Goal: Task Accomplishment & Management: Manage account settings

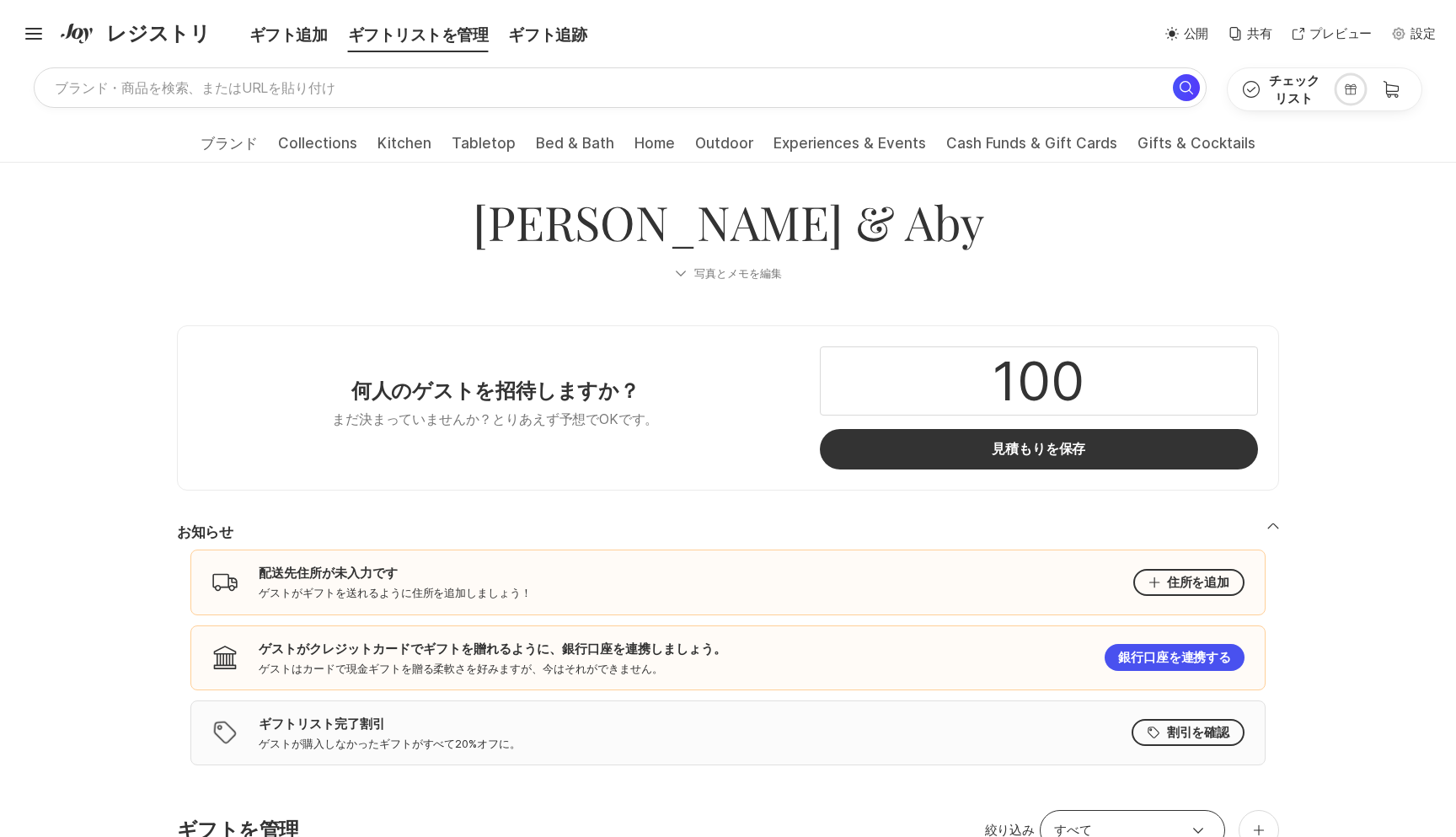
drag, startPoint x: 330, startPoint y: 389, endPoint x: 650, endPoint y: 453, distance: 326.3
click at [650, 454] on div "何人のゲストを招待しますか？ まだ決まっていませんか？とりあえず予想でOKです。" at bounding box center [496, 408] width 595 height 123
click at [650, 453] on div "何人のゲストを招待しますか？ まだ決まっていませんか？とりあえず予想でOKです。" at bounding box center [496, 408] width 595 height 123
drag, startPoint x: 679, startPoint y: 450, endPoint x: 346, endPoint y: 375, distance: 341.3
click at [346, 376] on div "何人のゲストを招待しますか？ まだ決まっていませんか？とりあえず予想でOKです。" at bounding box center [496, 408] width 595 height 123
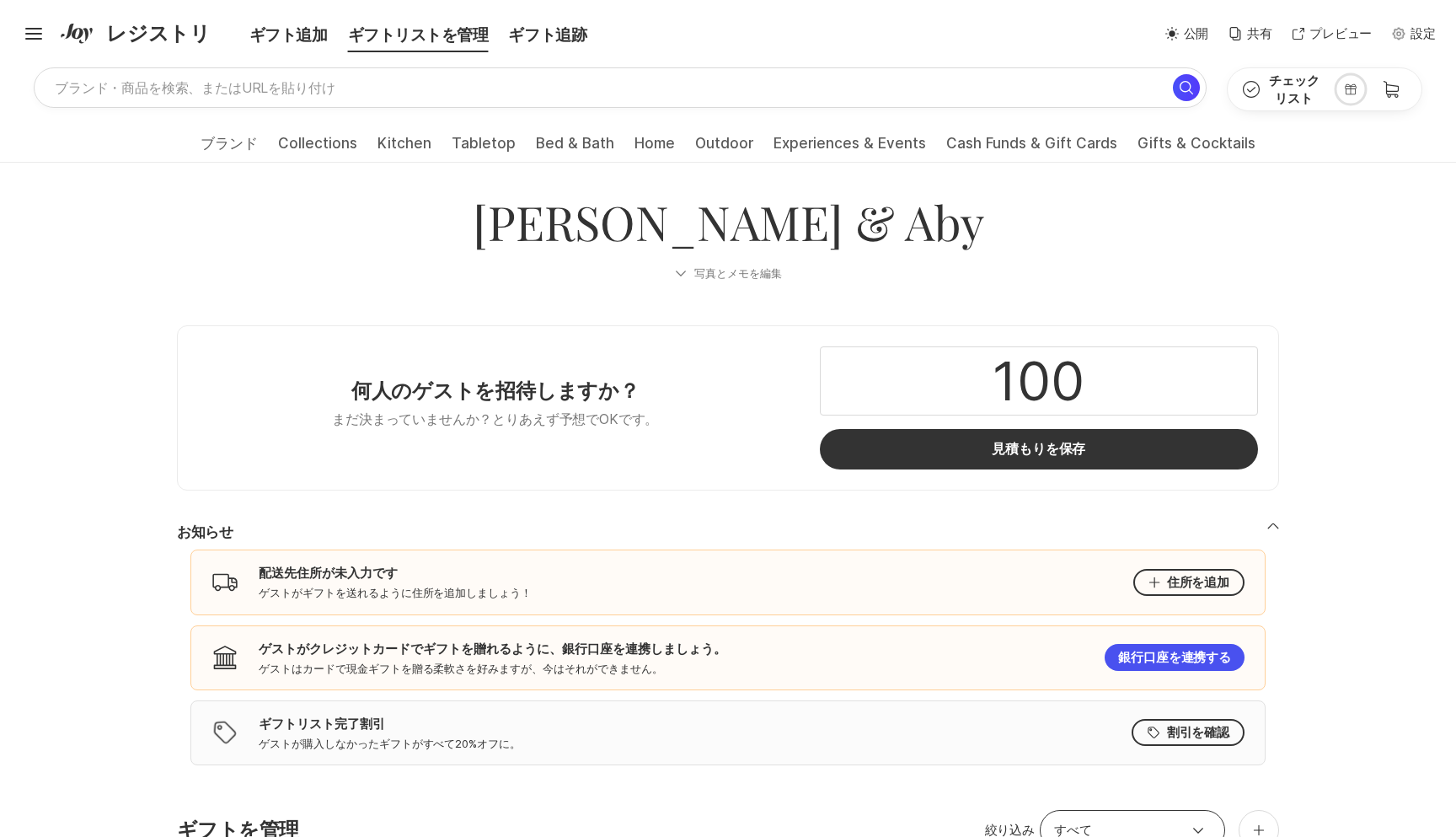
click at [346, 375] on div "何人のゲストを招待しますか？ まだ決まっていませんか？とりあえず予想でOKです。" at bounding box center [496, 408] width 595 height 123
drag, startPoint x: 346, startPoint y: 375, endPoint x: 590, endPoint y: 449, distance: 255.0
click at [590, 450] on div "何人のゲストを招待しますか？ まだ決まっていませんか？とりあえず予想でOKです。" at bounding box center [496, 408] width 595 height 123
click at [590, 449] on div "何人のゲストを招待しますか？ まだ決まっていませんか？とりあえず予想でOKです。" at bounding box center [496, 408] width 595 height 123
drag, startPoint x: 590, startPoint y: 449, endPoint x: 312, endPoint y: 293, distance: 318.8
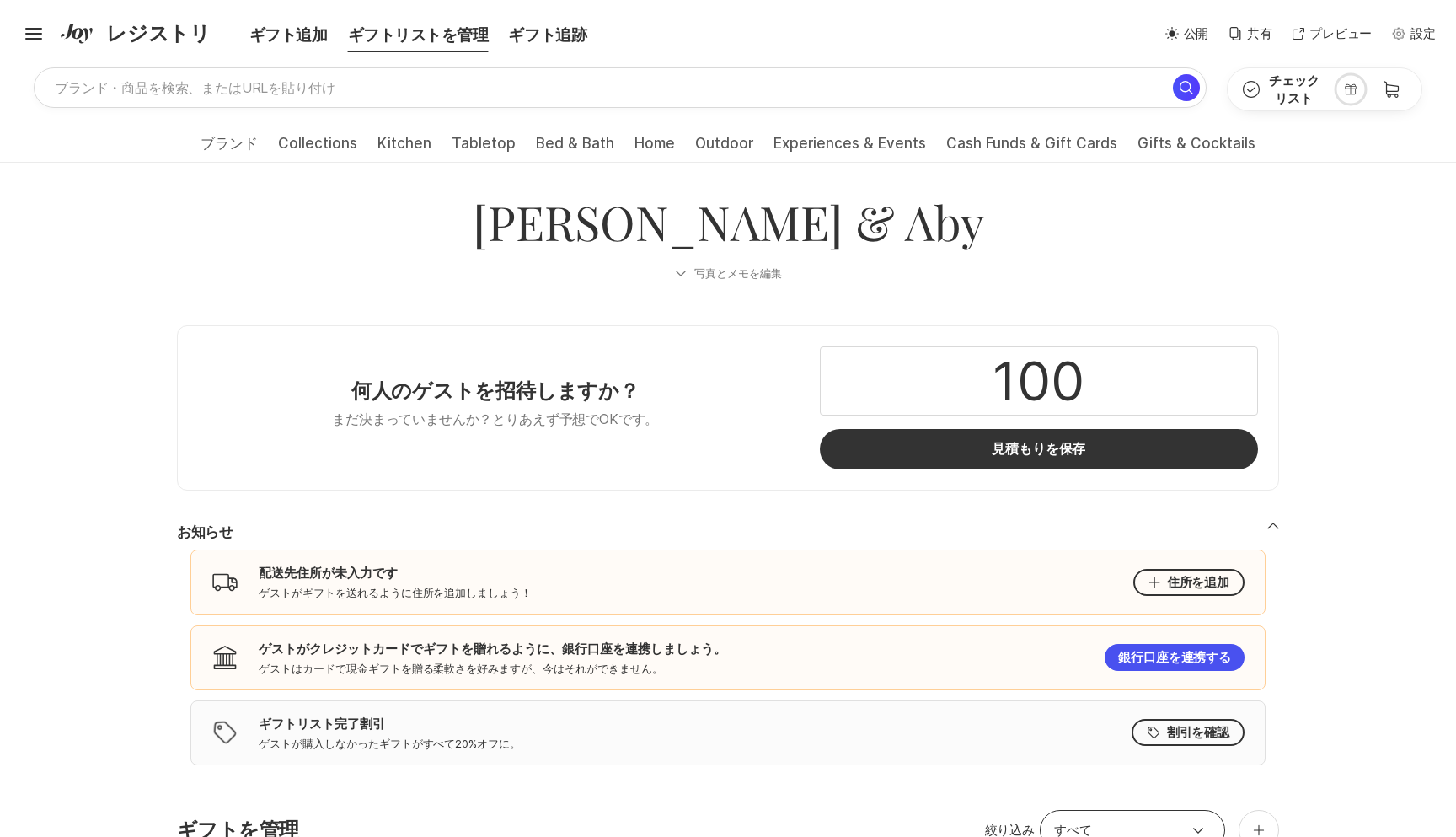
click at [312, 293] on div "[PERSON_NAME] & Aby [DATE] Your presence is the best present to us! But for tho…" at bounding box center [728, 255] width 1122 height 131
drag, startPoint x: 299, startPoint y: 367, endPoint x: 636, endPoint y: 444, distance: 345.7
click at [636, 444] on div "何人のゲストを招待しますか？ まだ決まっていませんか？とりあえず予想でOKです。" at bounding box center [496, 408] width 595 height 123
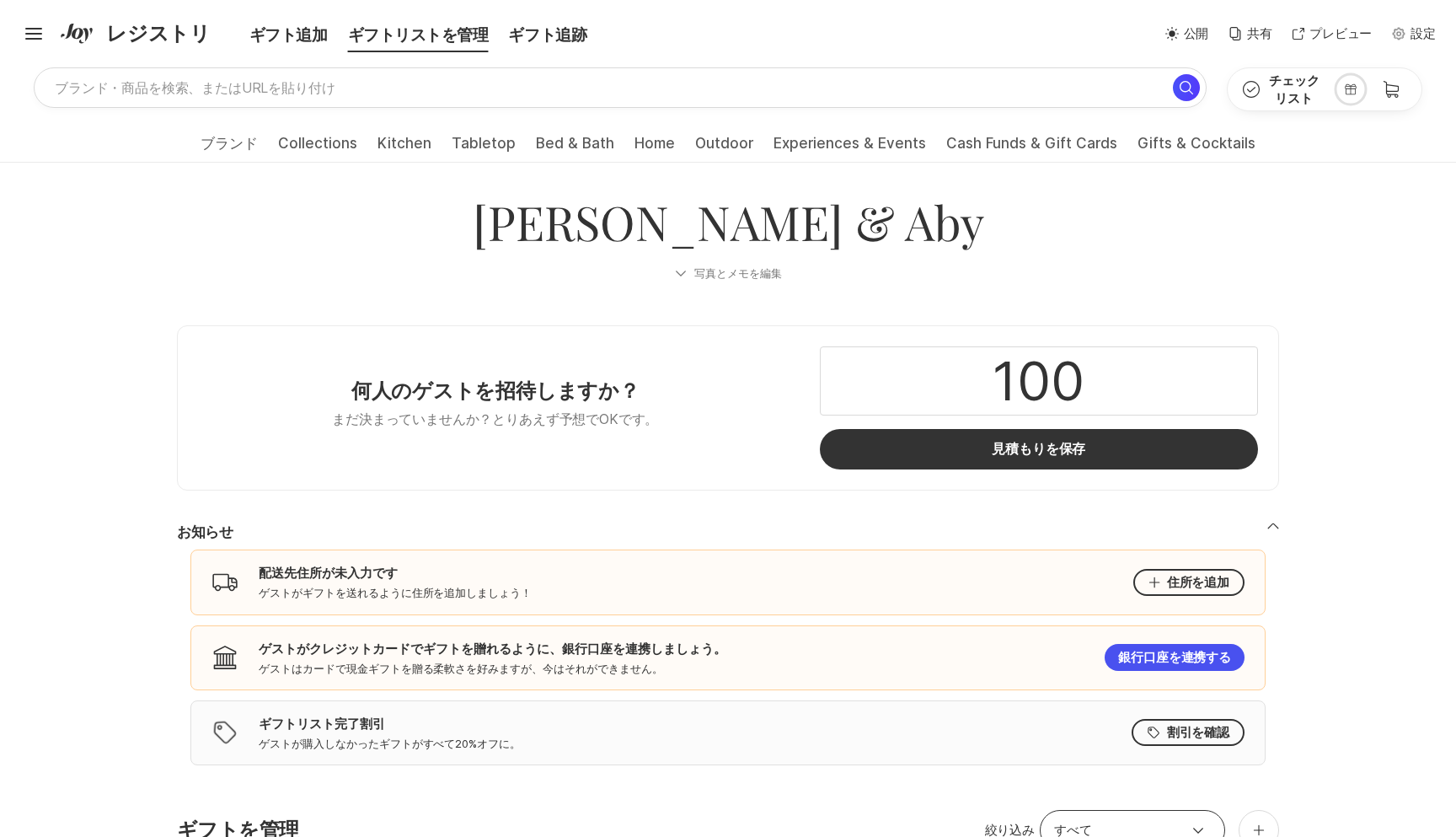
drag, startPoint x: 662, startPoint y: 440, endPoint x: 560, endPoint y: 313, distance: 162.9
click at [514, 433] on div "何人のゲストを招待しますか？ まだ決まっていませんか？とりあえず予想でOKです。" at bounding box center [496, 408] width 595 height 123
drag, startPoint x: 164, startPoint y: 236, endPoint x: 386, endPoint y: 512, distance: 354.2
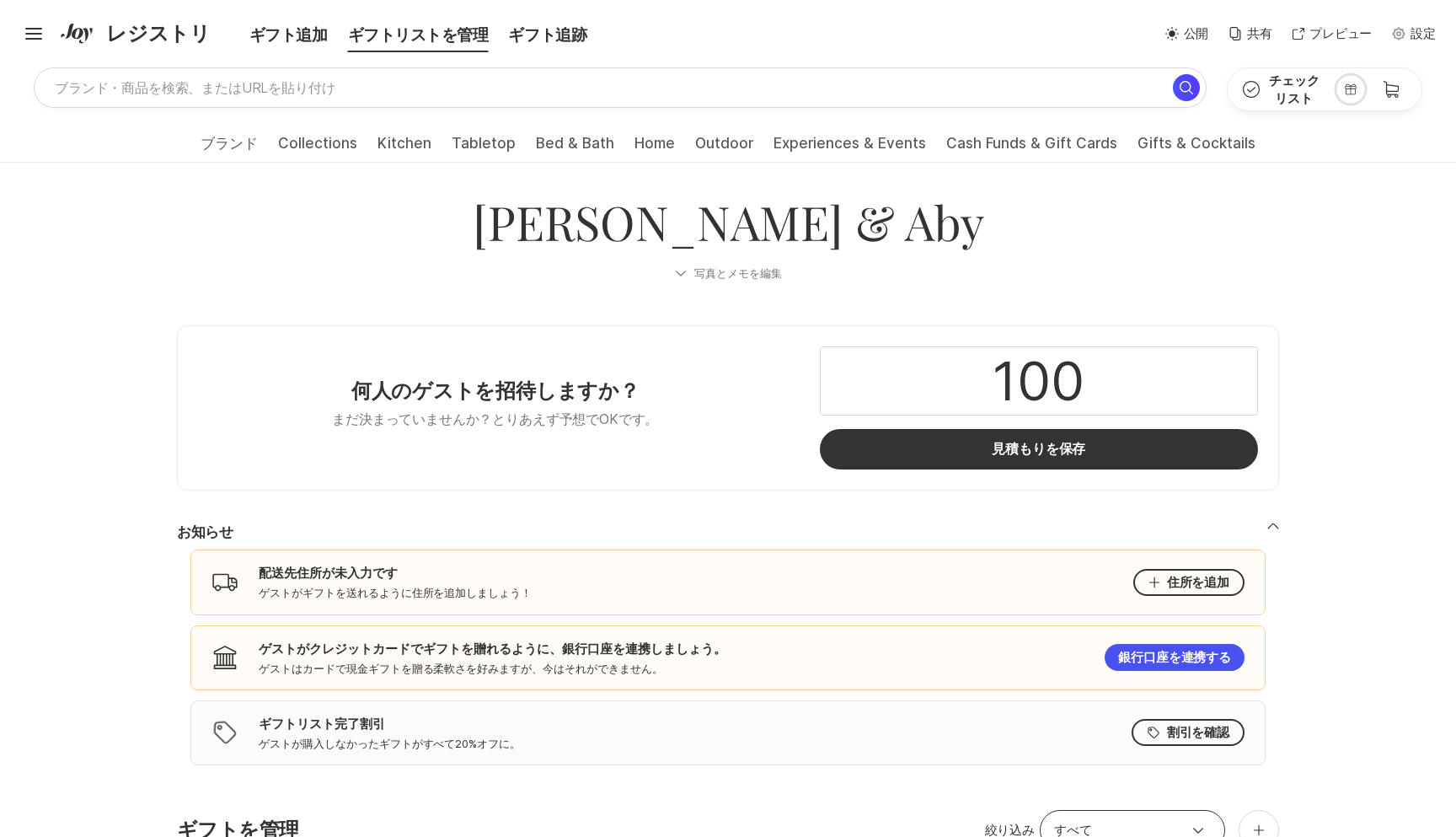
click at [384, 523] on div "お知らせ Shipping 配送先住所が未入力です ゲストがギフトを送れるように住所を追加しましょう！ 住所を追加 Bank ゲストがクレジットカードでギフト…" at bounding box center [728, 664] width 1122 height 283
click at [1086, 810] on input "すべて" at bounding box center [1133, 831] width 185 height 41
click at [731, 265] on button "写真とメモを編集" at bounding box center [728, 273] width 1102 height 41
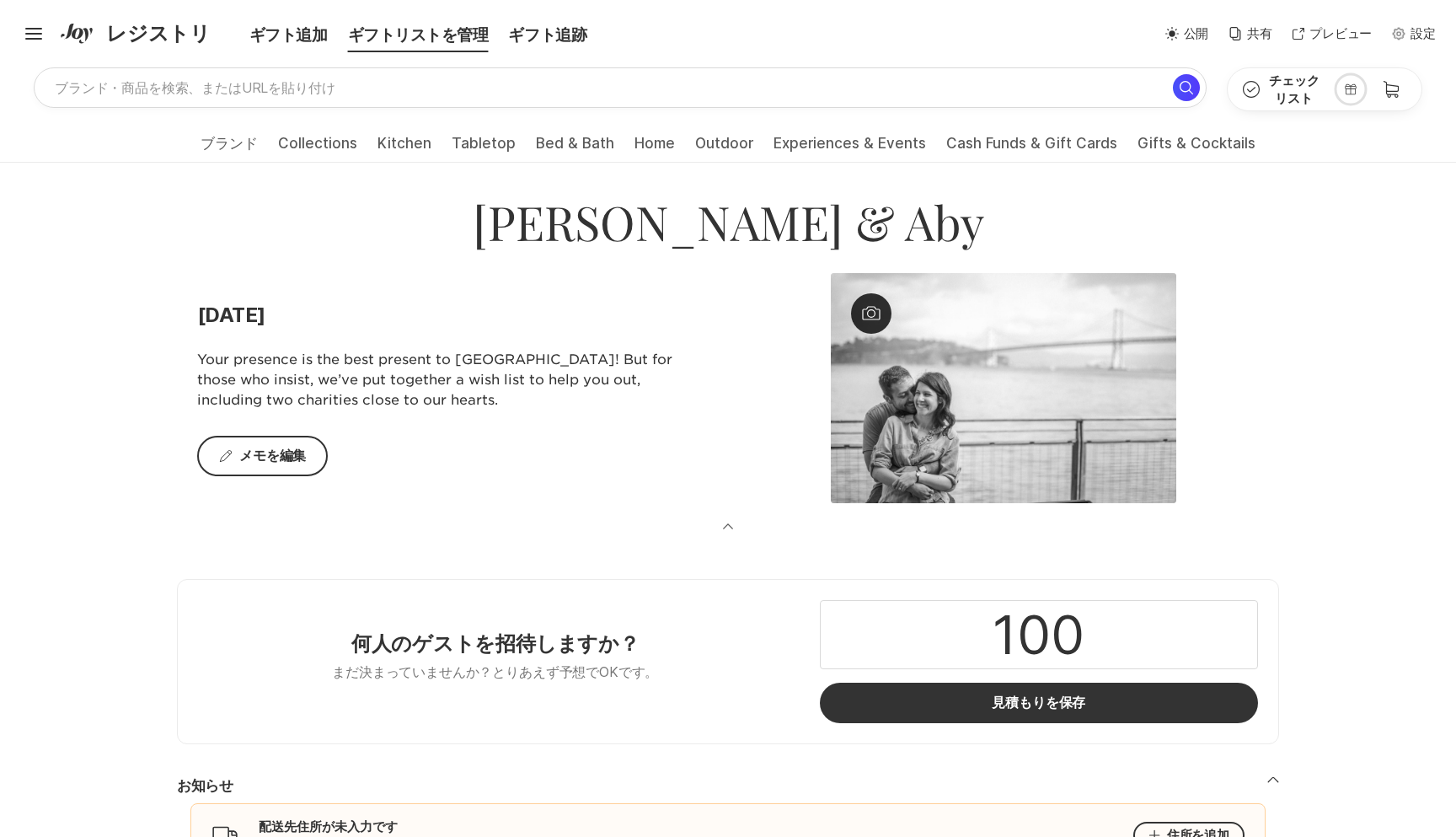
click at [731, 520] on icon "button" at bounding box center [728, 526] width 14 height 14
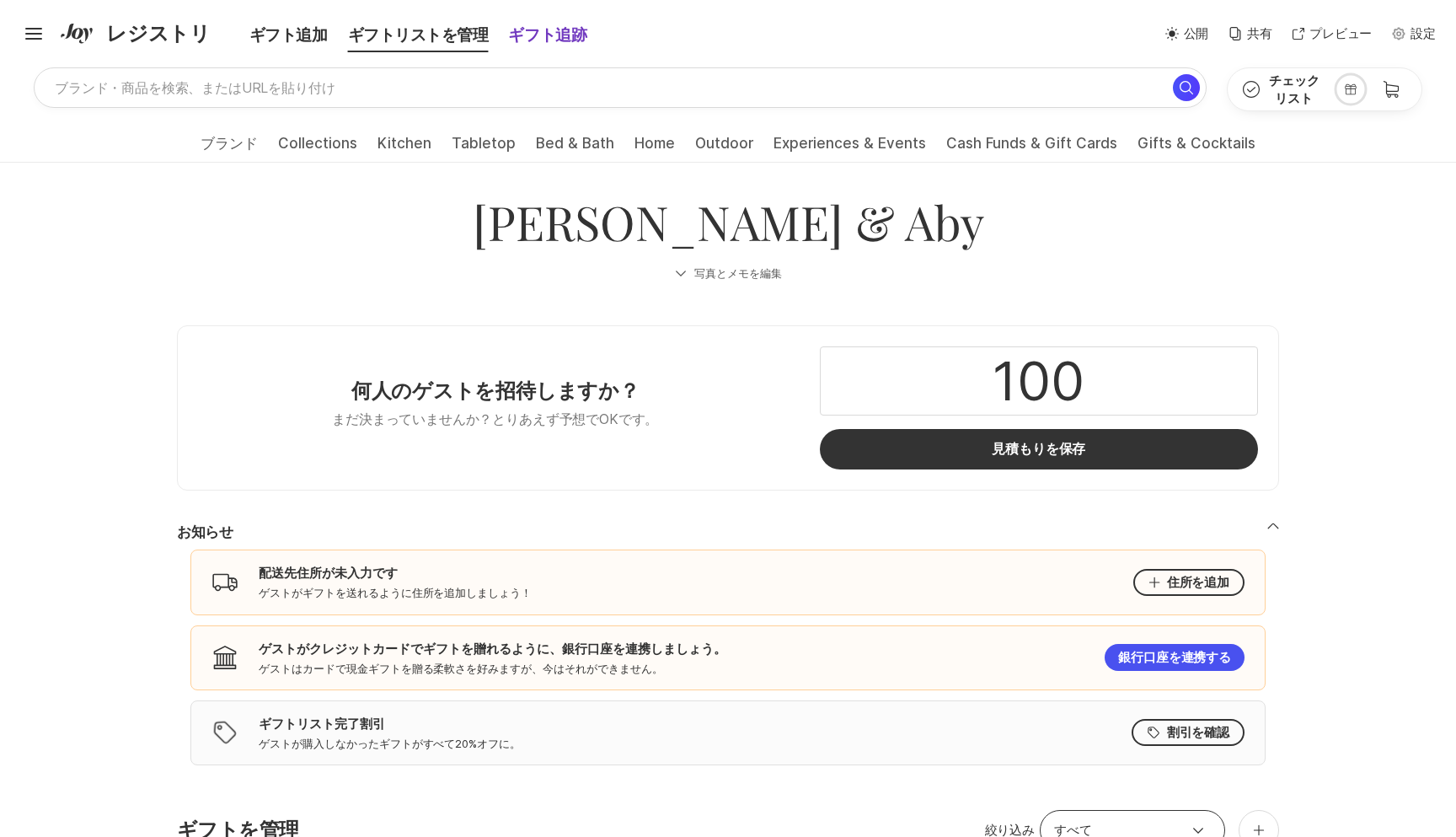
click at [536, 37] on div "ギフト追跡" at bounding box center [547, 34] width 98 height 23
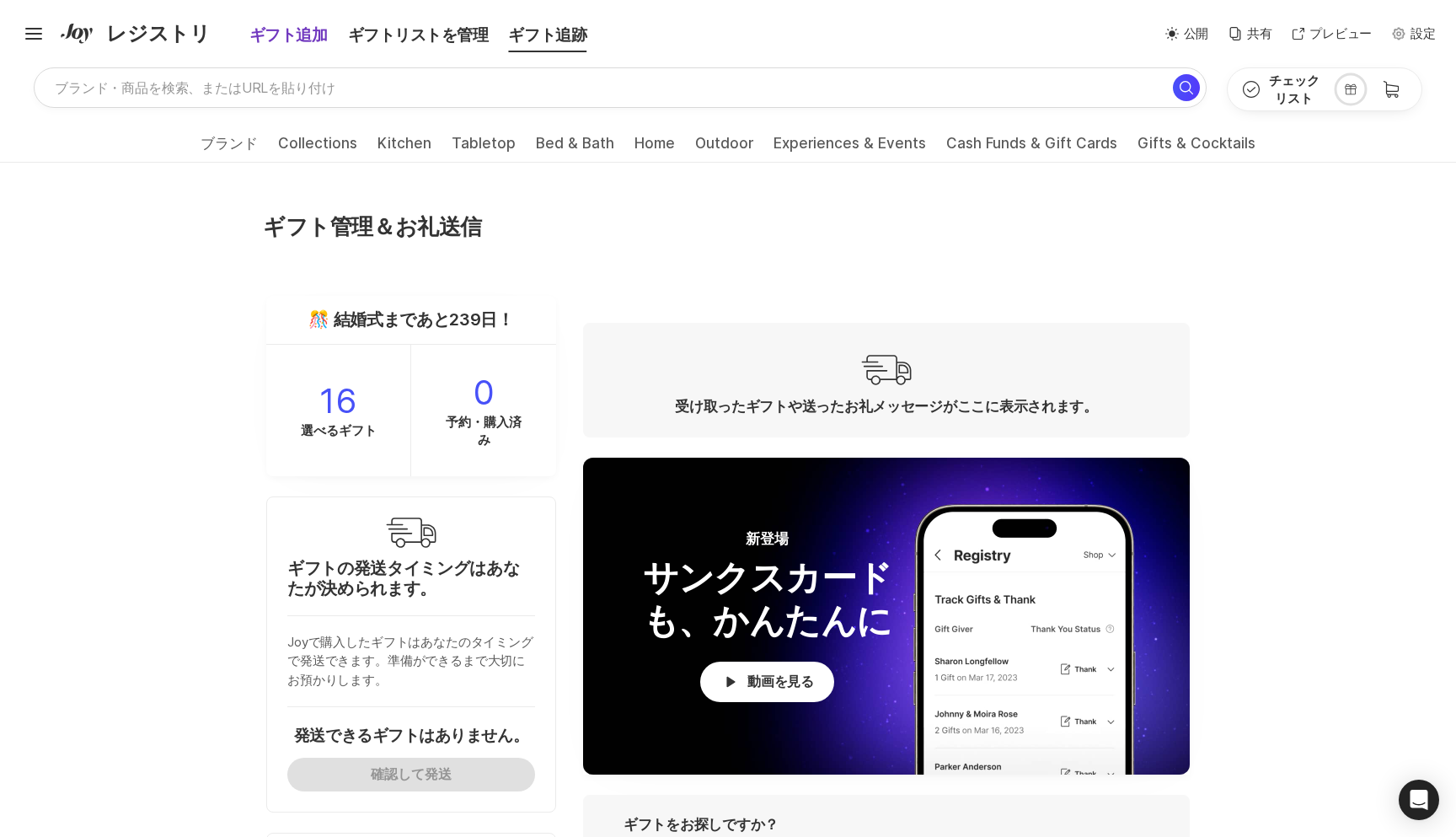
click at [289, 43] on div "ギフト追加" at bounding box center [277, 34] width 122 height 23
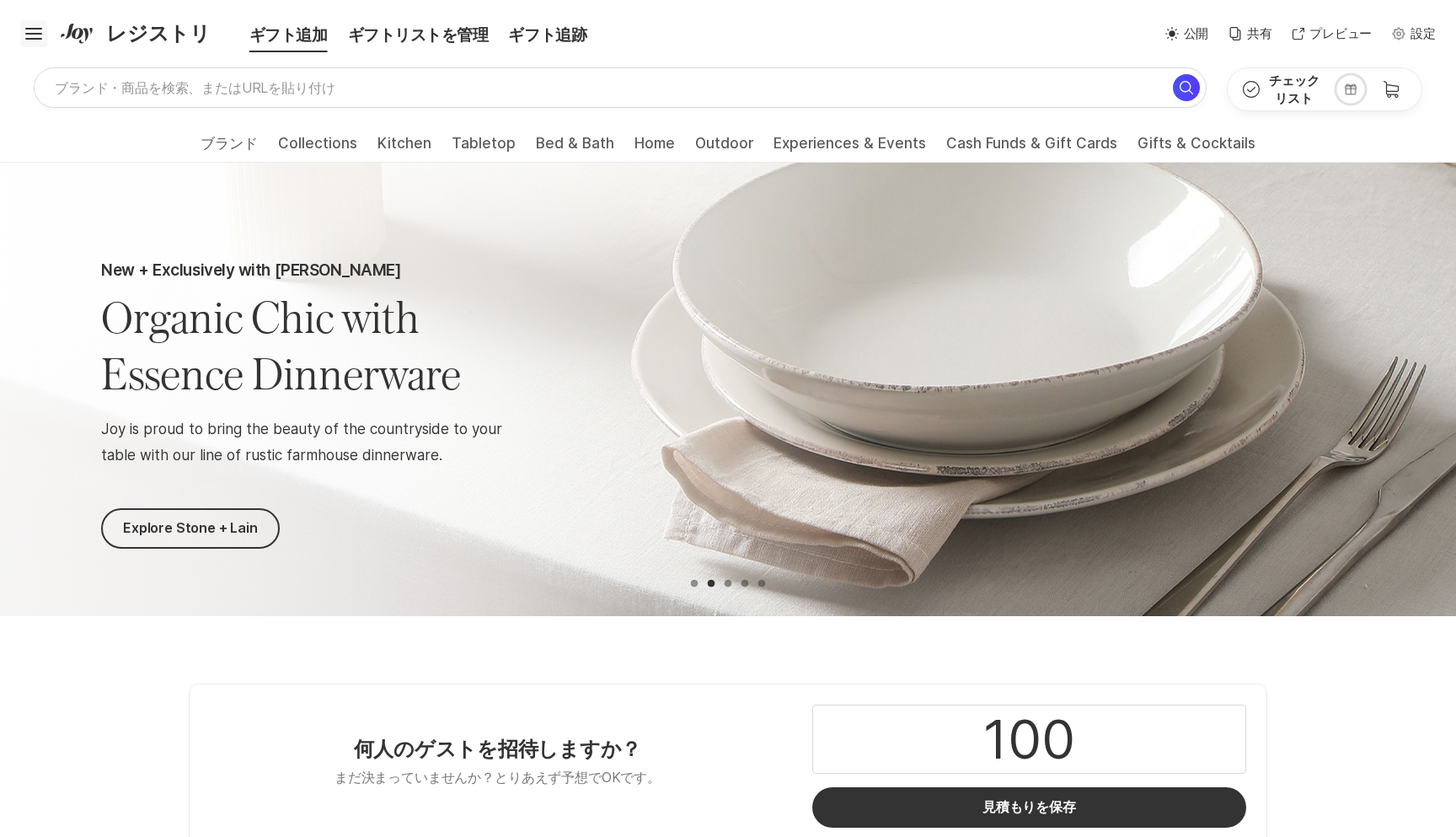
click at [39, 31] on icon "Hamburger" at bounding box center [33, 33] width 27 height 27
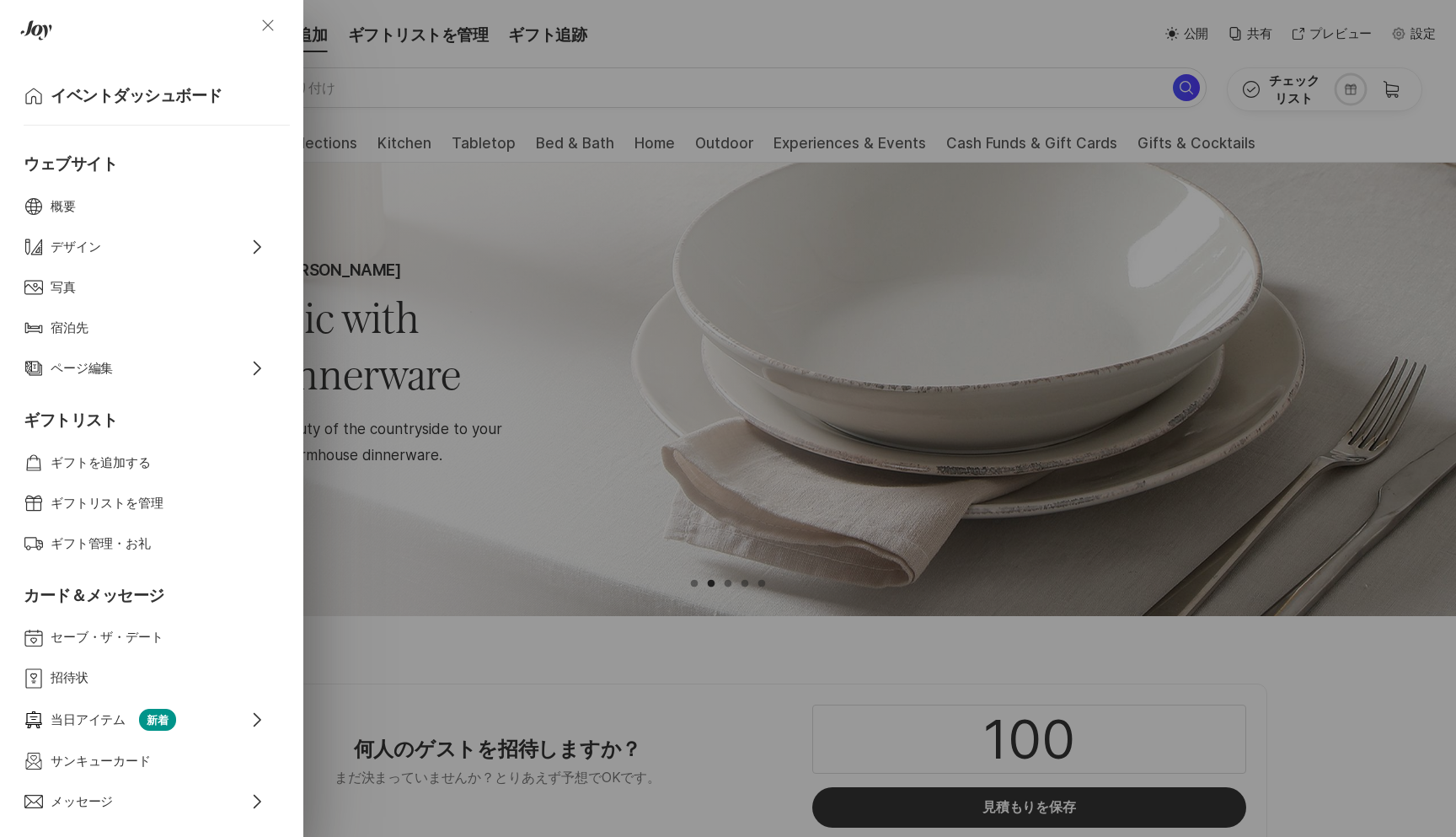
click at [279, 23] on button "Close" at bounding box center [267, 25] width 60 height 41
